Goal: Communication & Community: Answer question/provide support

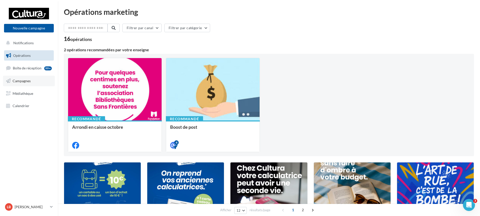
click at [25, 79] on span "Campagnes" at bounding box center [22, 81] width 18 height 4
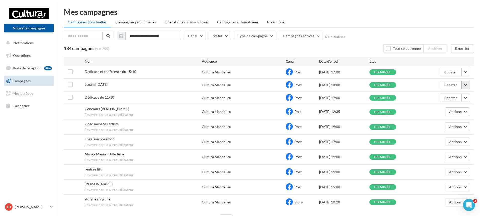
click at [467, 84] on button "button" at bounding box center [465, 85] width 9 height 9
click at [431, 98] on button "Voir les résultats" at bounding box center [445, 96] width 50 height 13
click at [469, 74] on button "button" at bounding box center [465, 72] width 9 height 9
click at [435, 84] on button "Voir les résultats" at bounding box center [445, 83] width 50 height 13
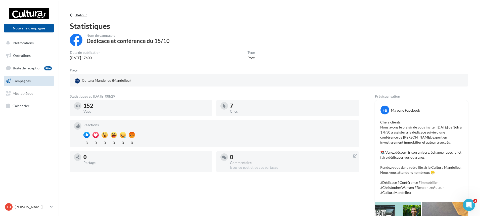
click at [71, 13] on button "Retour" at bounding box center [79, 15] width 19 height 6
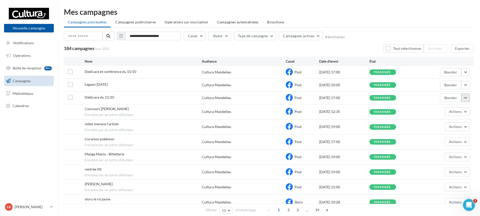
click at [462, 97] on button "button" at bounding box center [465, 97] width 9 height 9
click at [435, 110] on button "Voir les résultats" at bounding box center [445, 109] width 50 height 13
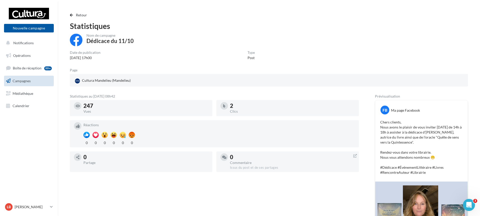
click at [69, 15] on div "Retour Statistiques Nom de campagne Dédicace du 11/10 Date de publication [DATE…" at bounding box center [269, 165] width 410 height 307
click at [72, 15] on span "button" at bounding box center [71, 15] width 3 height 4
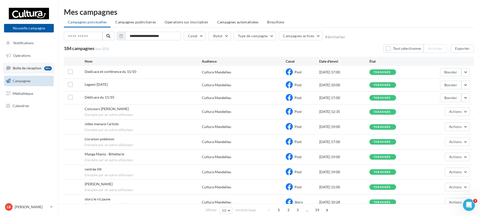
click at [28, 69] on span "Boîte de réception" at bounding box center [27, 68] width 29 height 4
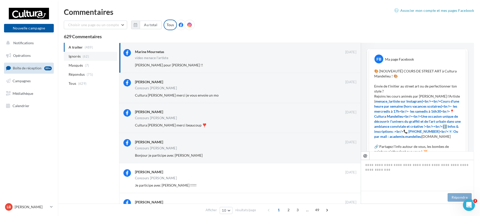
scroll to position [190, 0]
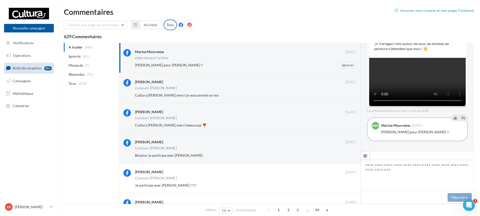
click at [231, 50] on div "Marine Mournetas" at bounding box center [240, 51] width 210 height 5
click at [206, 91] on div "Kelly Dange 04 oct. Concours Manda Mania Cultura Mandelieu merci je vous envoie…" at bounding box center [245, 89] width 221 height 20
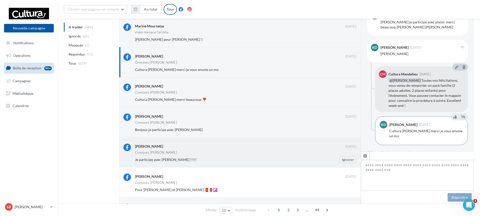
scroll to position [101, 0]
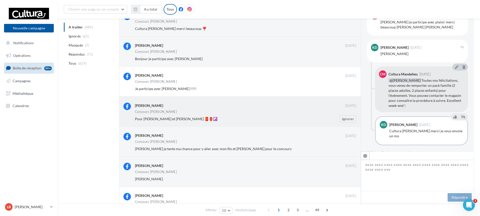
click at [211, 106] on div "Sylvie GonLau" at bounding box center [240, 105] width 210 height 5
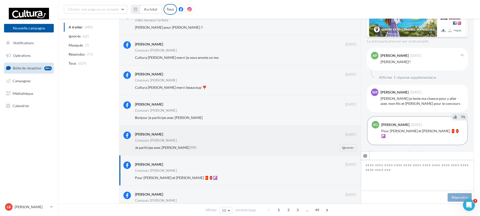
scroll to position [0, 0]
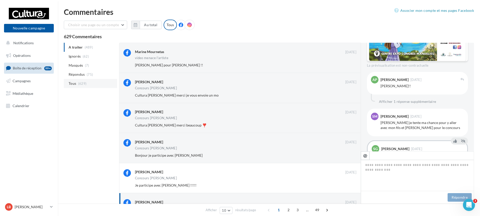
click at [81, 87] on li "Tous (629)" at bounding box center [90, 83] width 53 height 9
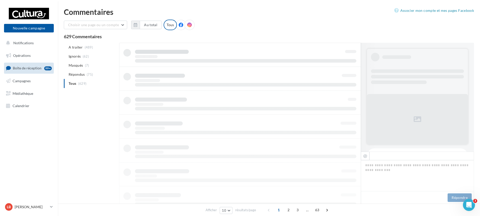
scroll to position [0, 0]
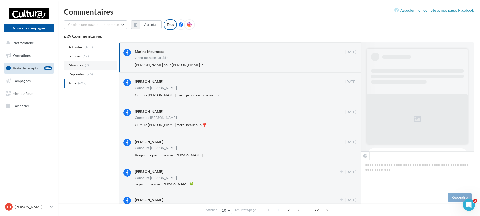
click at [88, 62] on li "Masqués (7)" at bounding box center [90, 65] width 53 height 9
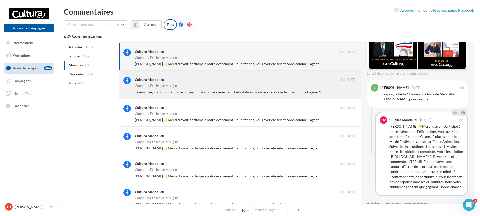
scroll to position [0, 0]
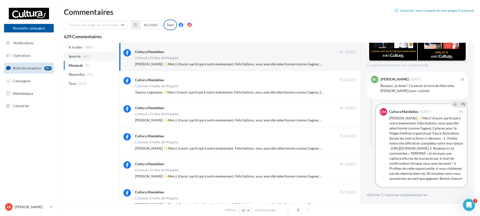
click at [78, 57] on span "Ignorés" at bounding box center [75, 56] width 12 height 5
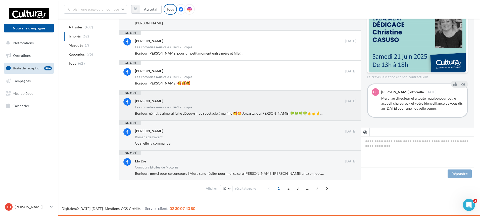
click at [217, 97] on div "Steph Mer 14/11/2024 Les comédies musicales 04/12 - copie Bonjour, génial. J ai…" at bounding box center [239, 106] width 233 height 20
